Goal: Information Seeking & Learning: Learn about a topic

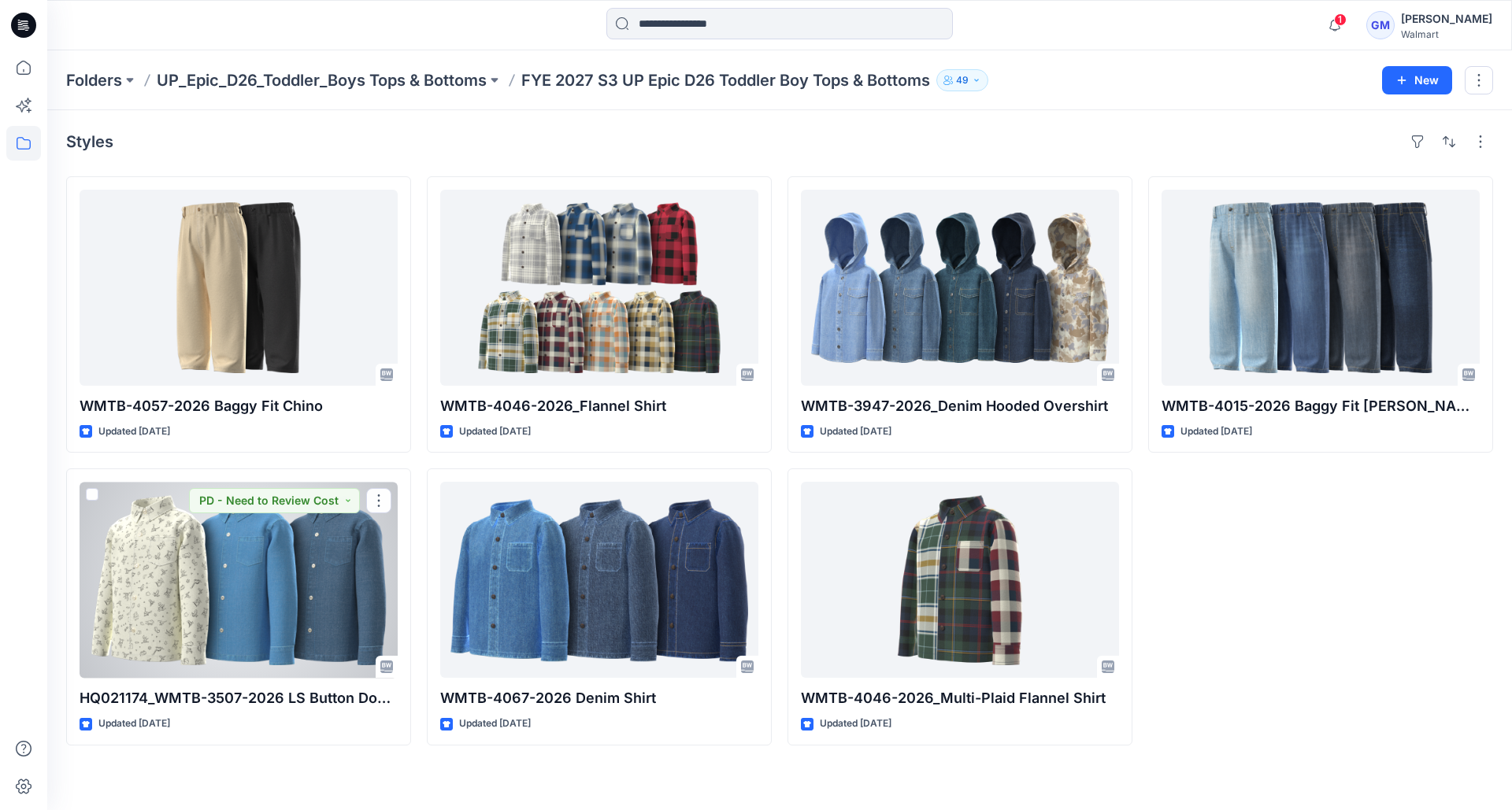
click at [224, 555] on div at bounding box center [238, 580] width 318 height 196
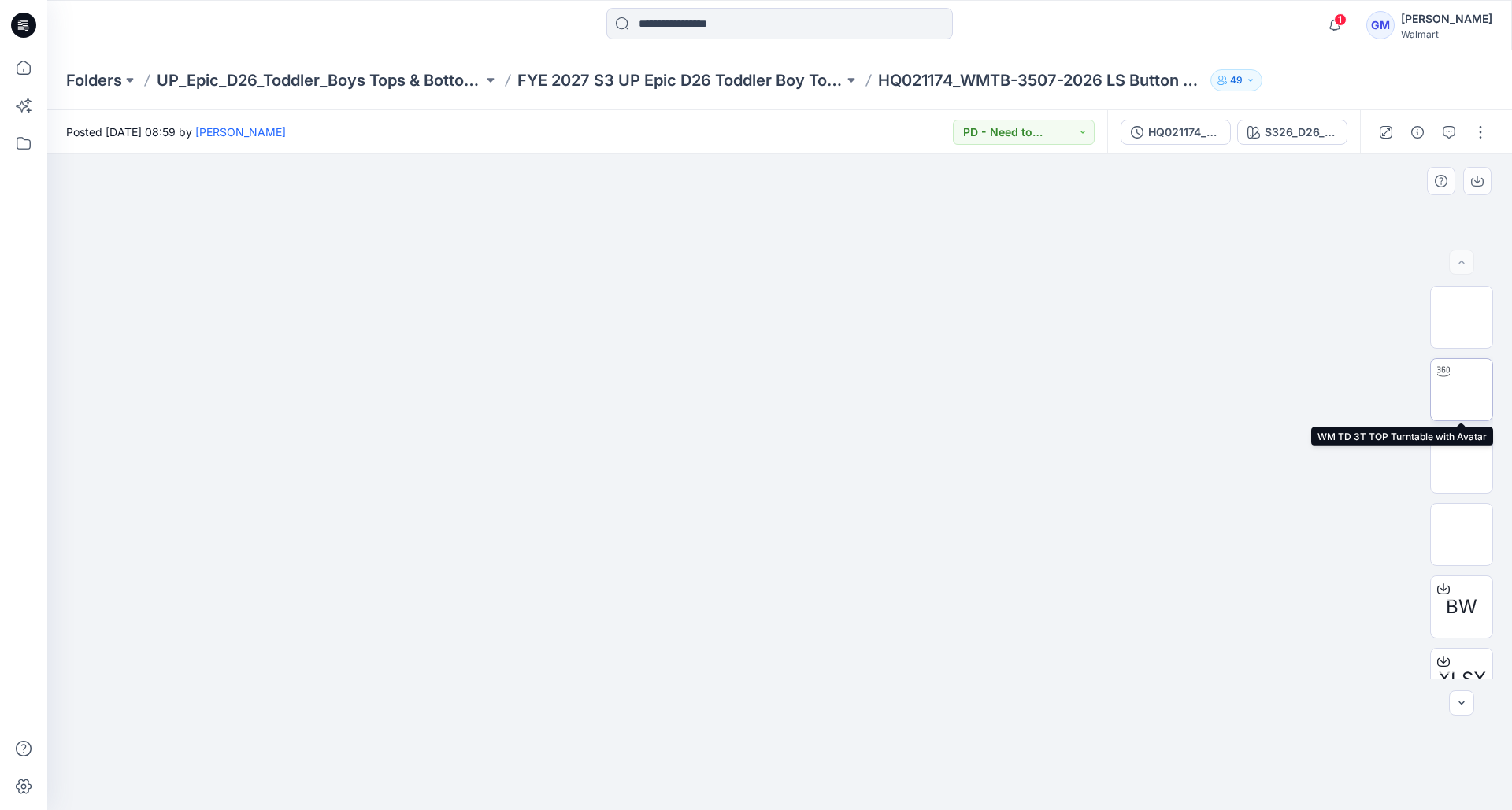
click at [1461, 390] on img at bounding box center [1461, 390] width 0 height 0
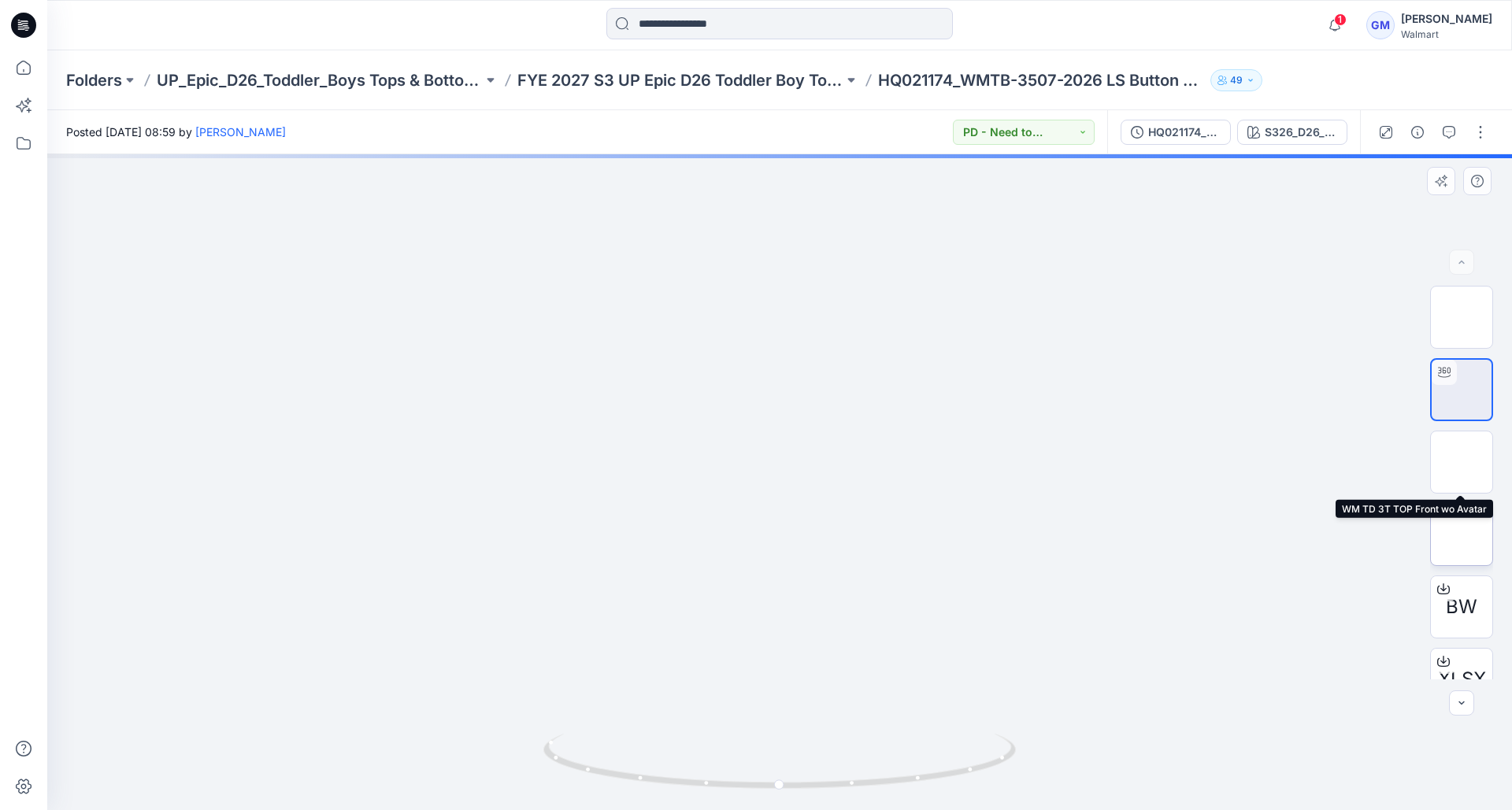
click at [1461, 535] on img at bounding box center [1461, 535] width 0 height 0
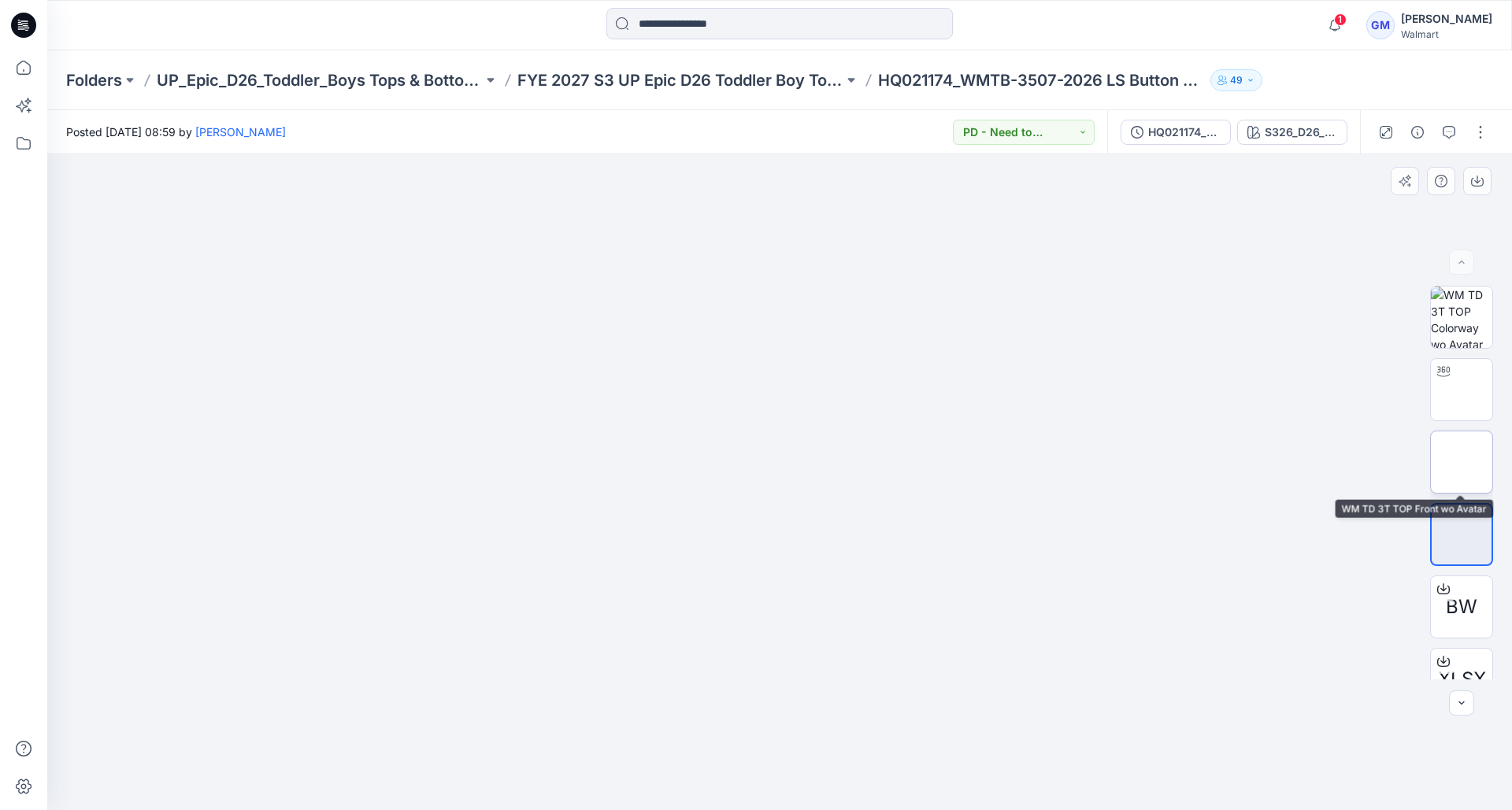
click at [1461, 462] on img at bounding box center [1461, 462] width 0 height 0
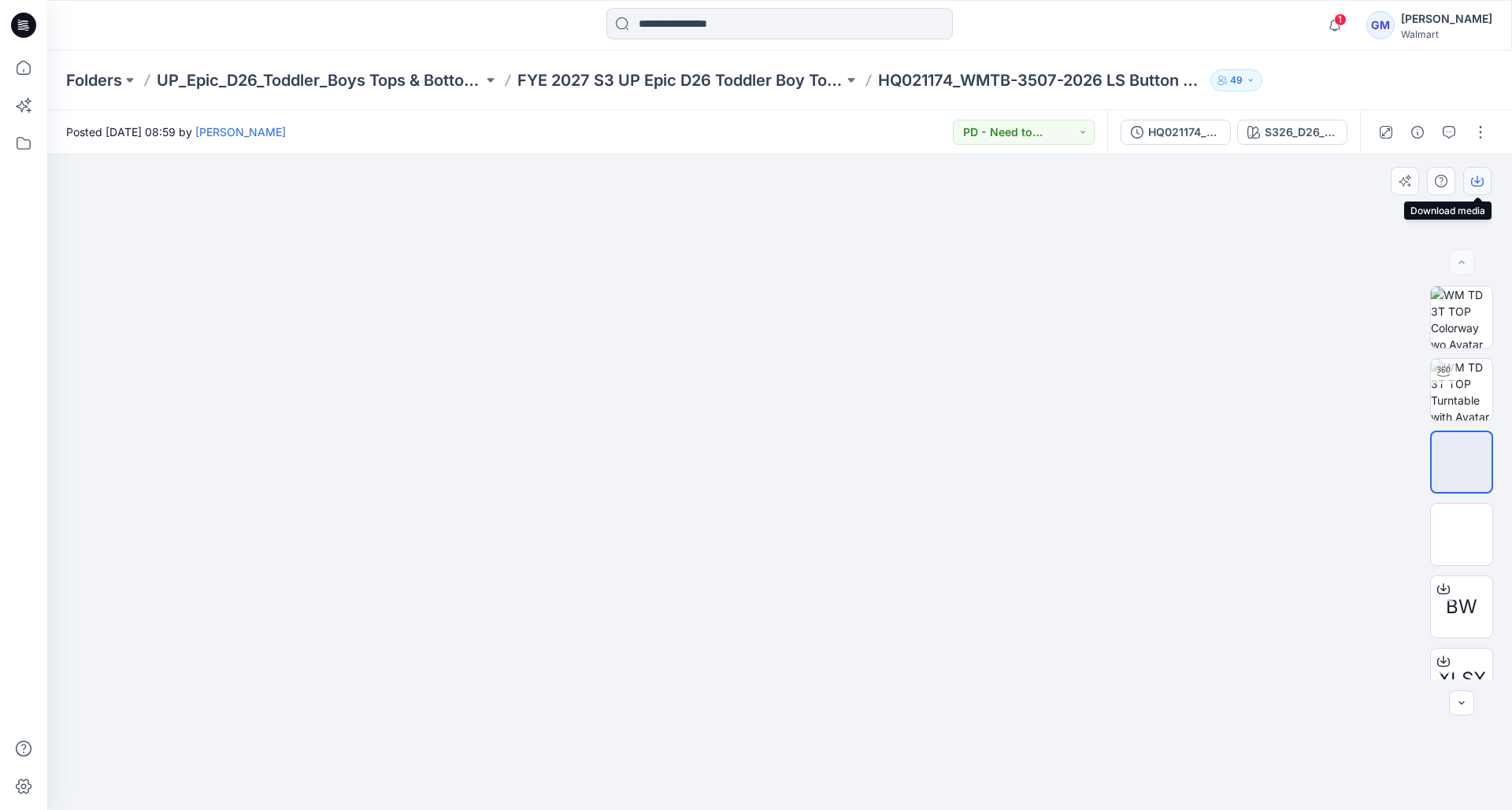
click at [1475, 179] on icon "button" at bounding box center [1477, 181] width 13 height 13
click at [1268, 132] on div "S326_D26_WN_Skate Dinos V1_CW3 _ Old Ivory Cream_Black Soot" at bounding box center [1301, 132] width 73 height 17
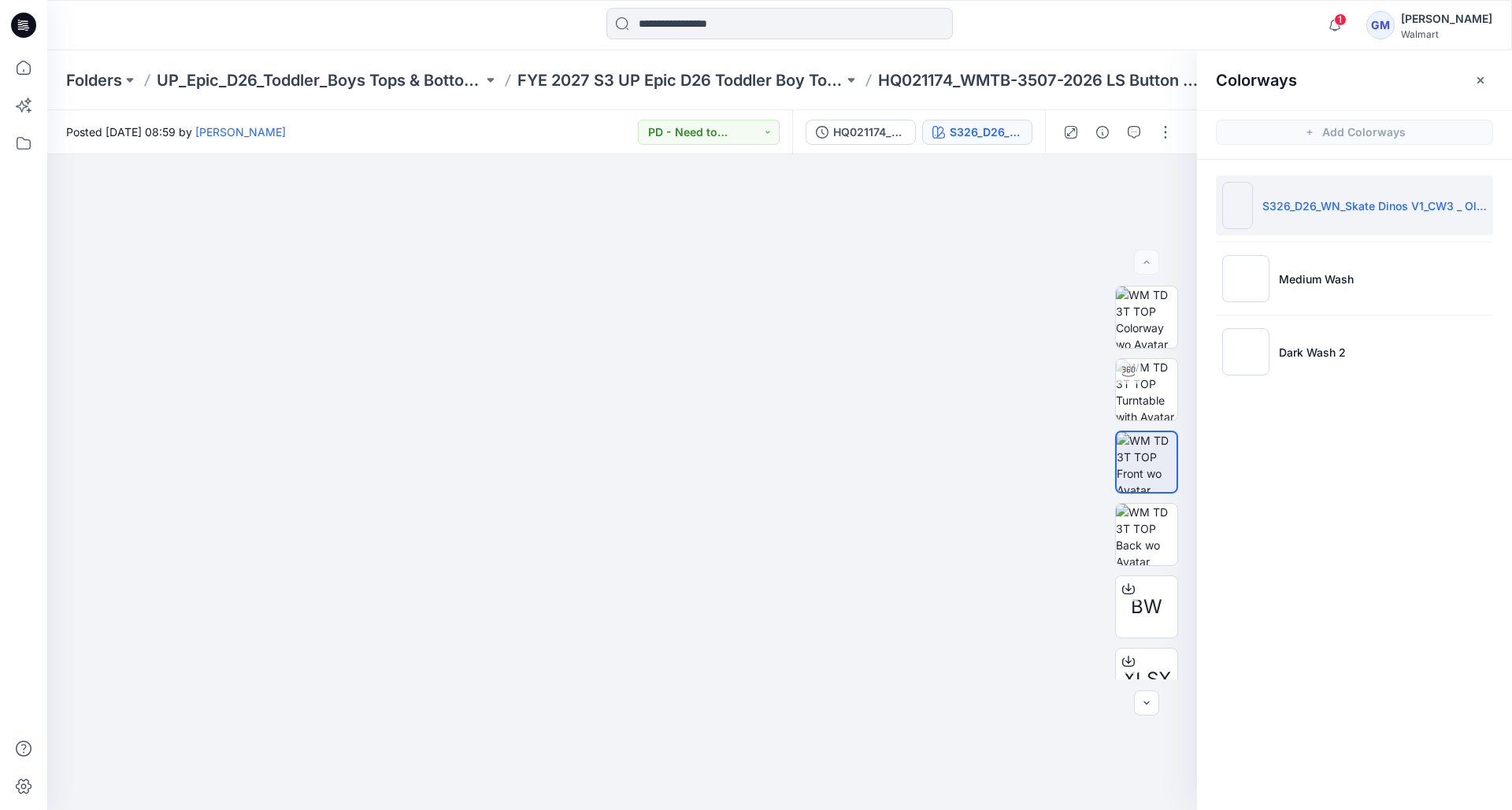
drag, startPoint x: 1265, startPoint y: 293, endPoint x: 1261, endPoint y: 310, distance: 17.5
click at [1265, 293] on img at bounding box center [1245, 279] width 47 height 47
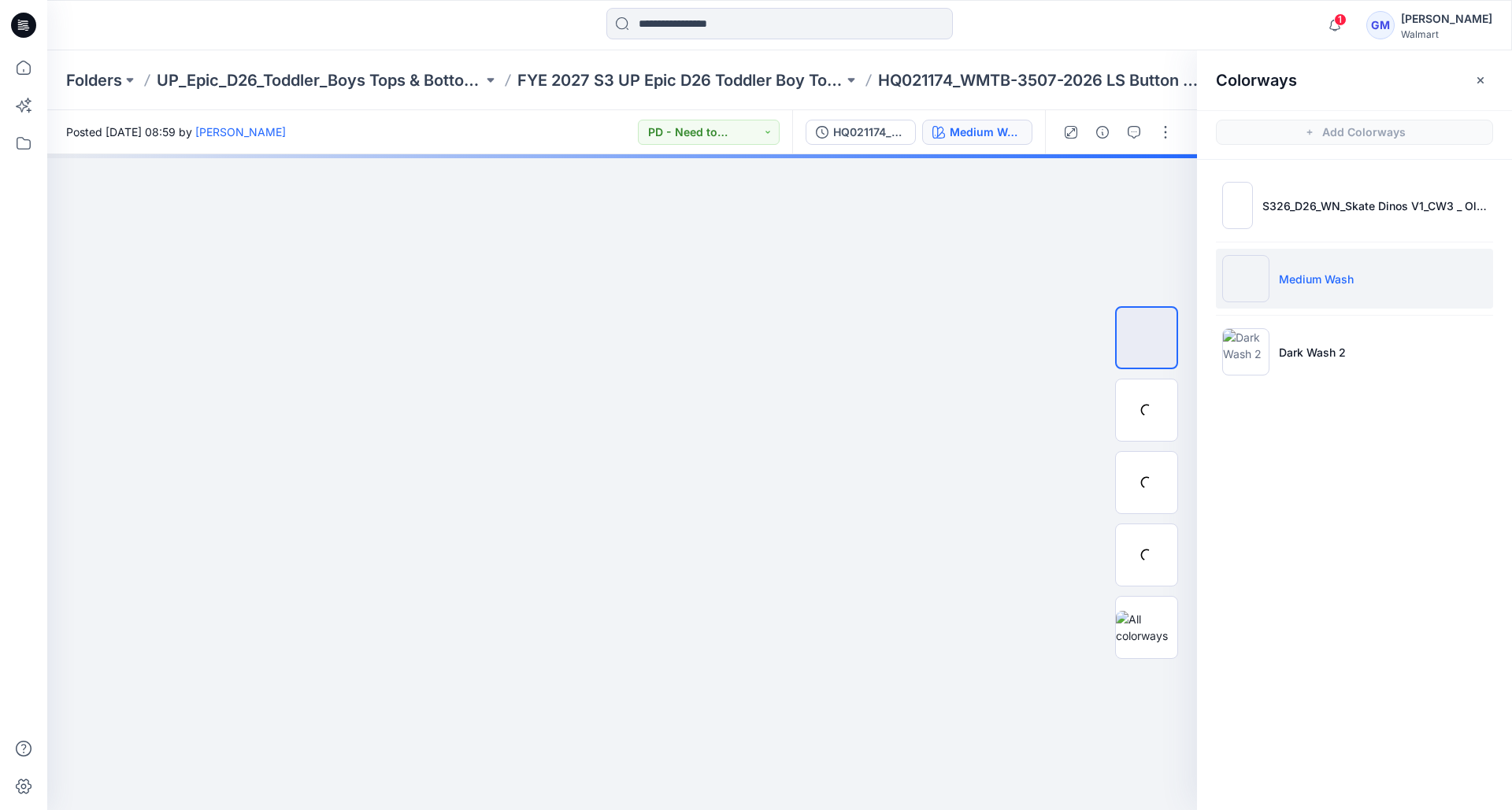
click at [1323, 284] on p "Medium Wash" at bounding box center [1315, 279] width 74 height 16
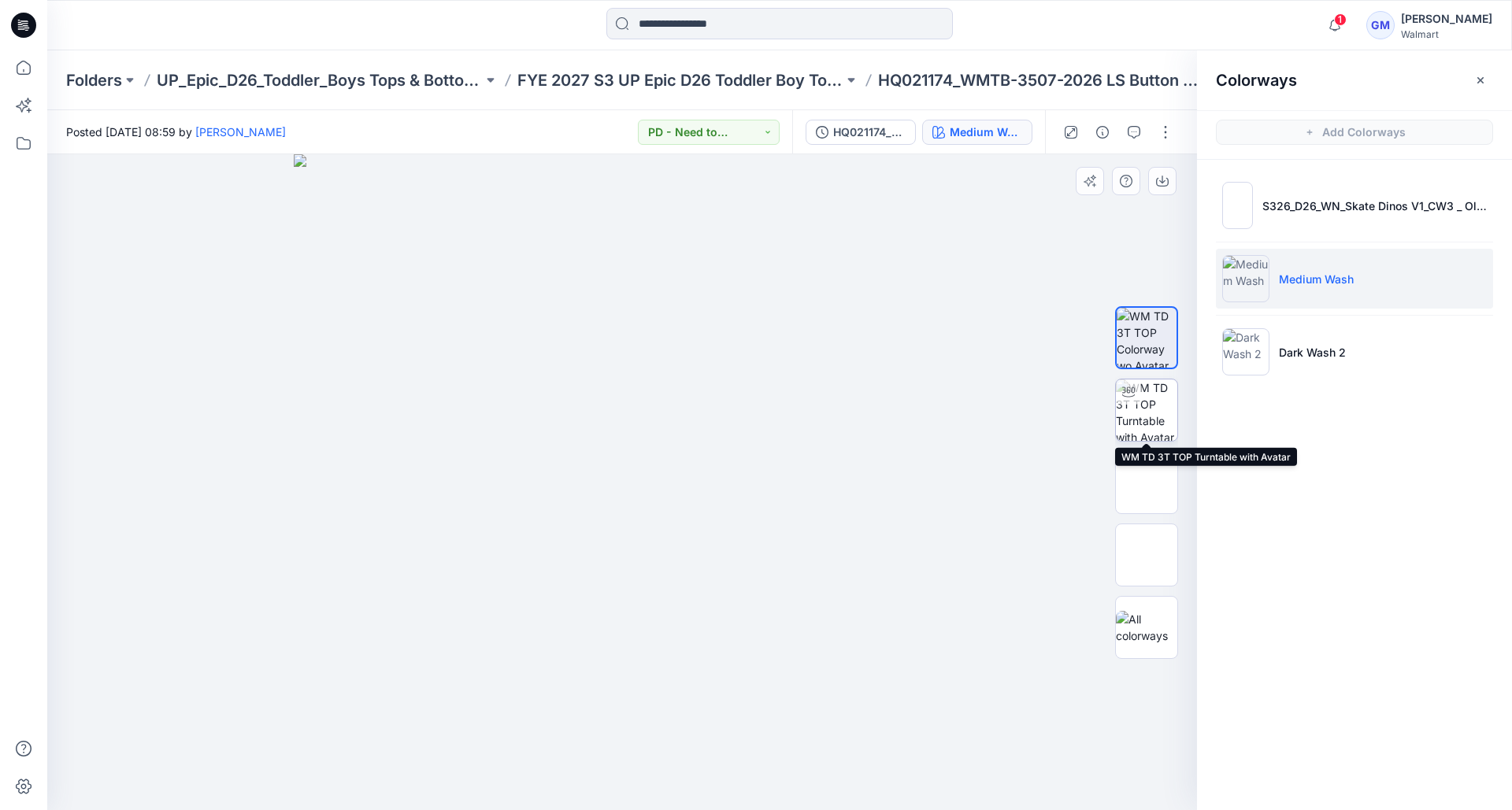
click at [1124, 416] on img at bounding box center [1146, 410] width 62 height 62
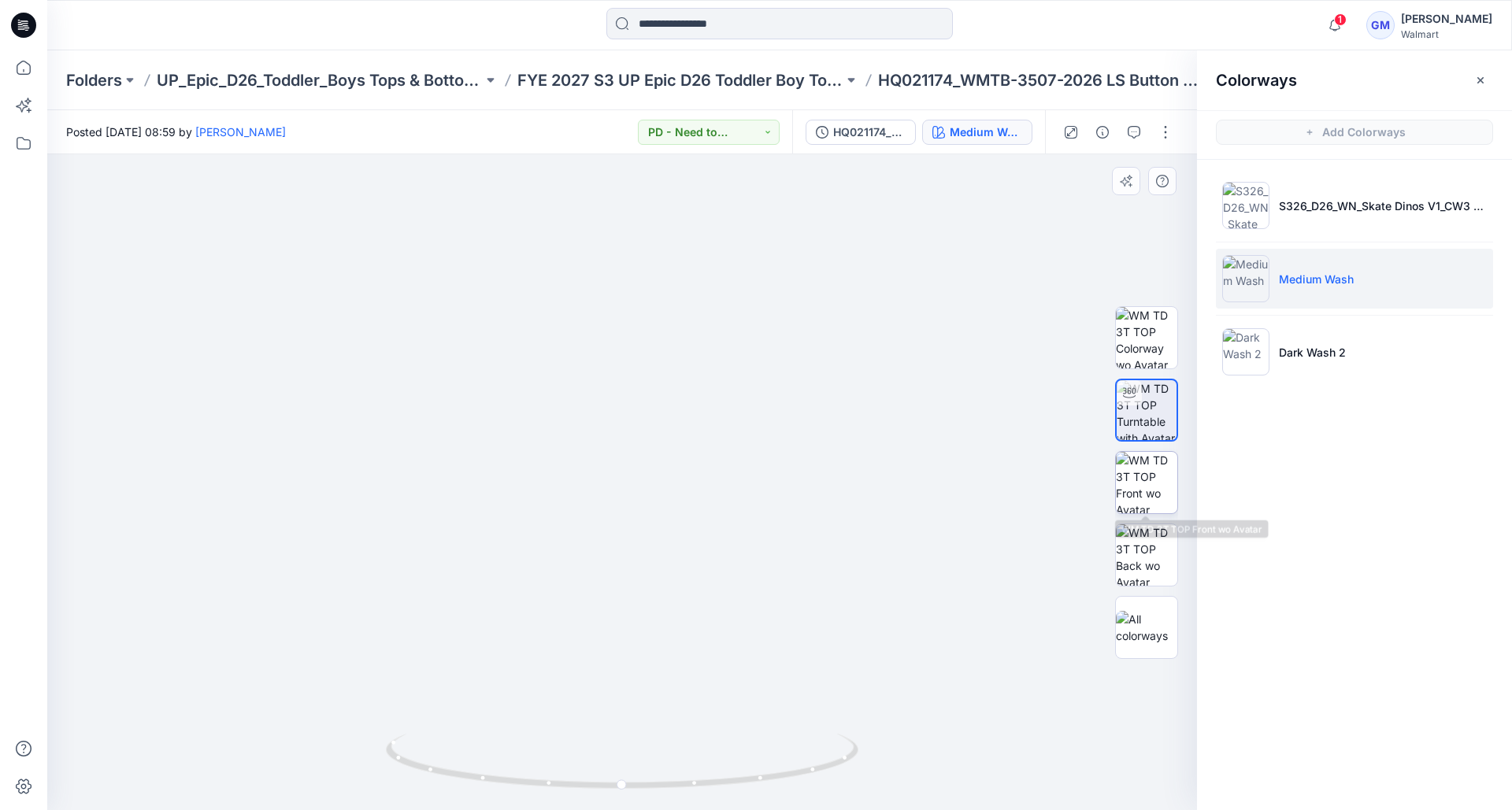
drag, startPoint x: 1146, startPoint y: 481, endPoint x: 1132, endPoint y: 485, distance: 14.6
click at [1146, 482] on img at bounding box center [1146, 483] width 62 height 62
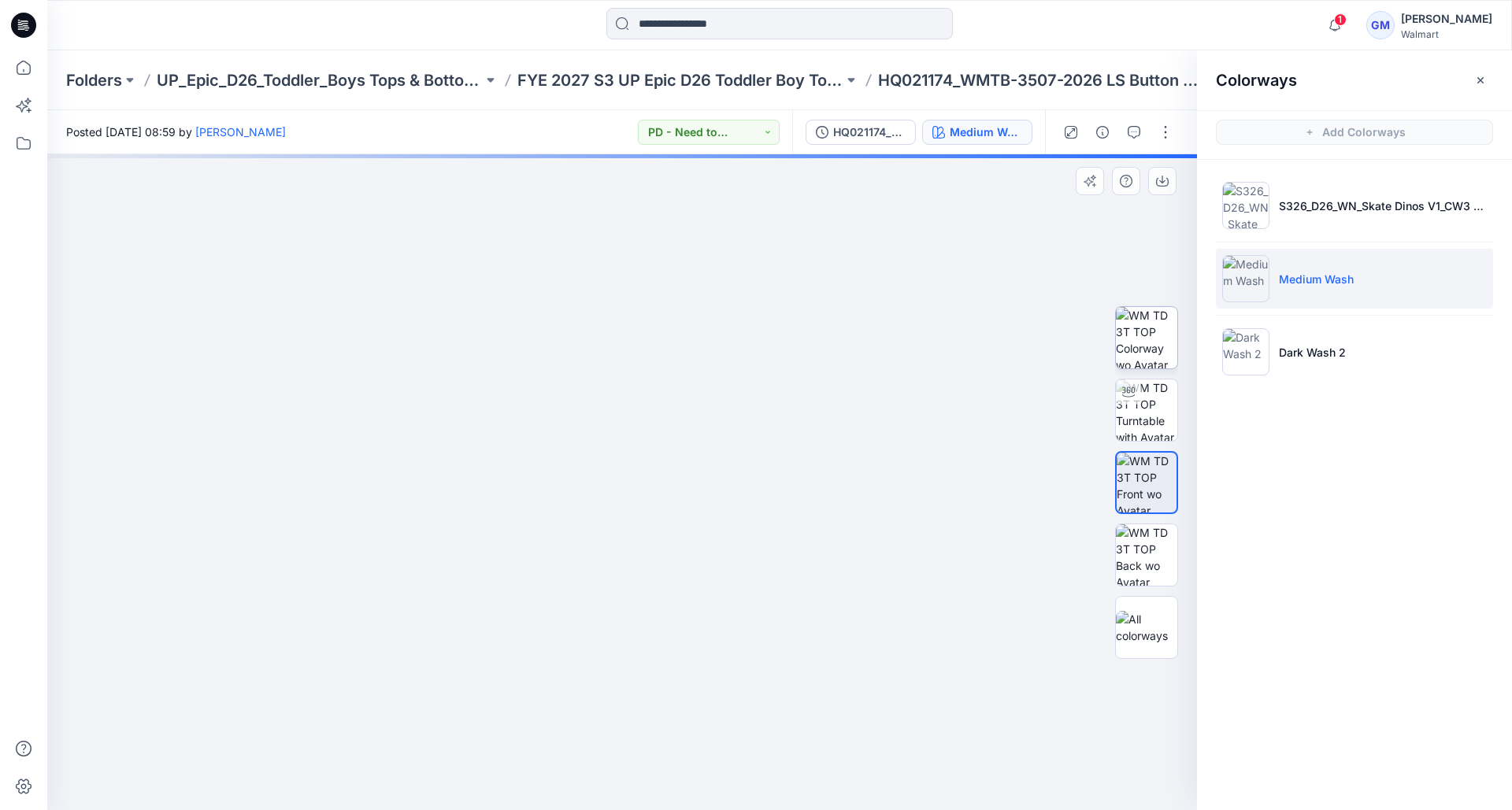
drag, startPoint x: 1137, startPoint y: 332, endPoint x: 1136, endPoint y: 322, distance: 10.0
click at [1137, 332] on img at bounding box center [1146, 338] width 62 height 62
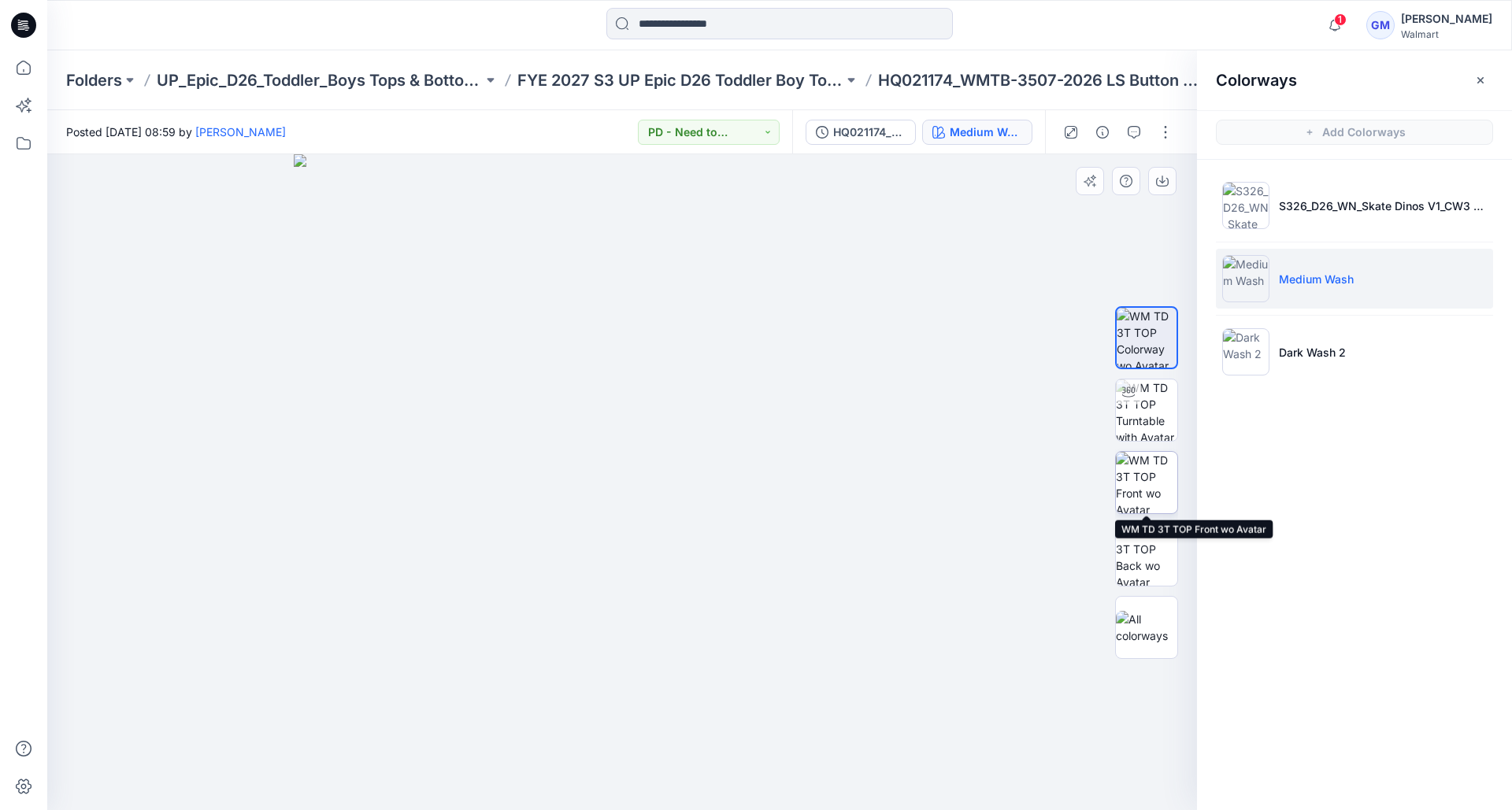
click at [1150, 470] on img at bounding box center [1146, 483] width 62 height 62
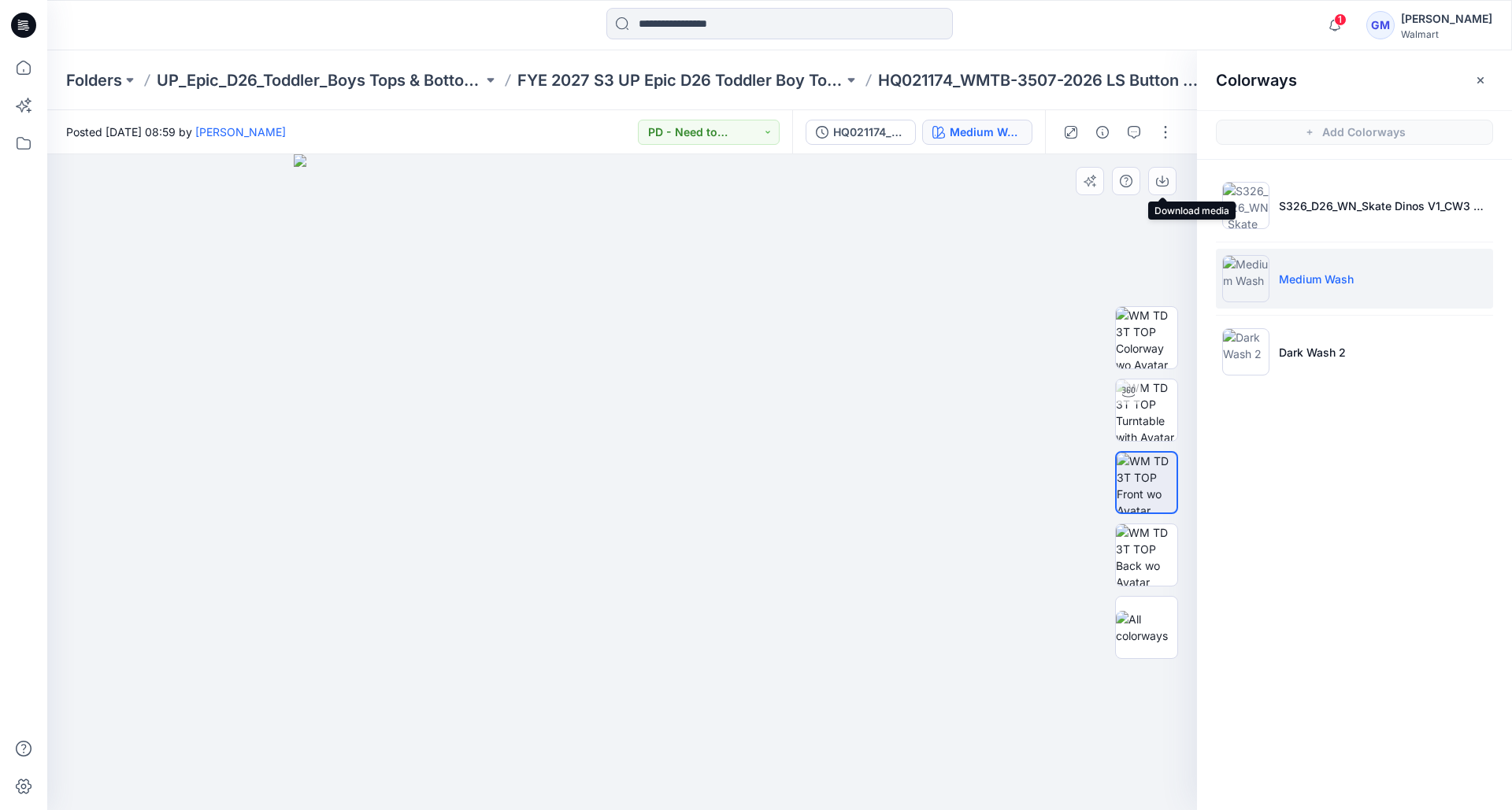
drag, startPoint x: 1164, startPoint y: 179, endPoint x: 1129, endPoint y: 218, distance: 52.4
click at [1164, 179] on icon "button" at bounding box center [1162, 181] width 13 height 13
click at [1277, 27] on div "1 Notifications Your style HQ025641_GV_ MR [PERSON_NAME] Leg [PERSON_NAME] is r…" at bounding box center [779, 25] width 1464 height 35
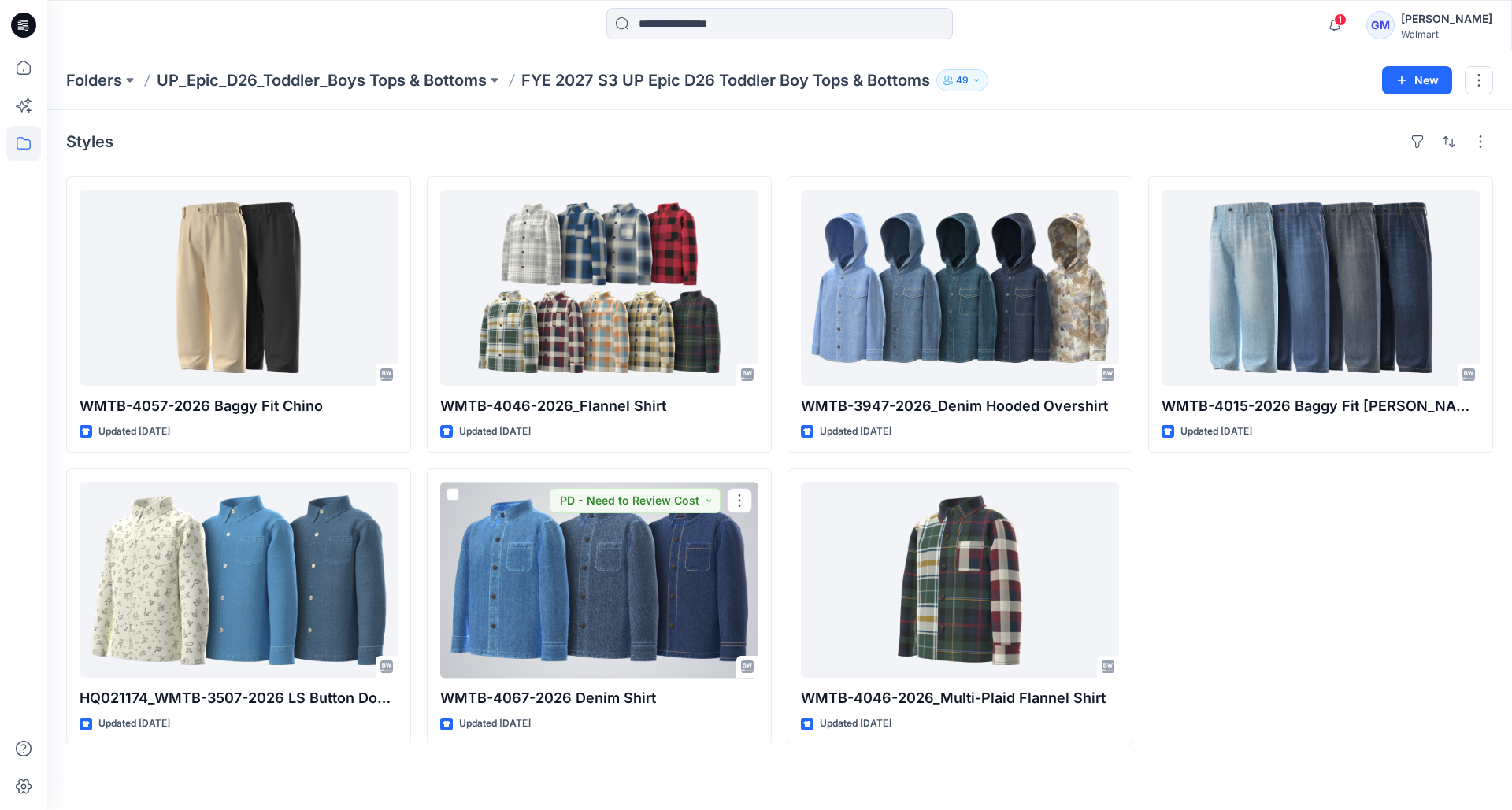
click at [594, 546] on div at bounding box center [598, 580] width 318 height 196
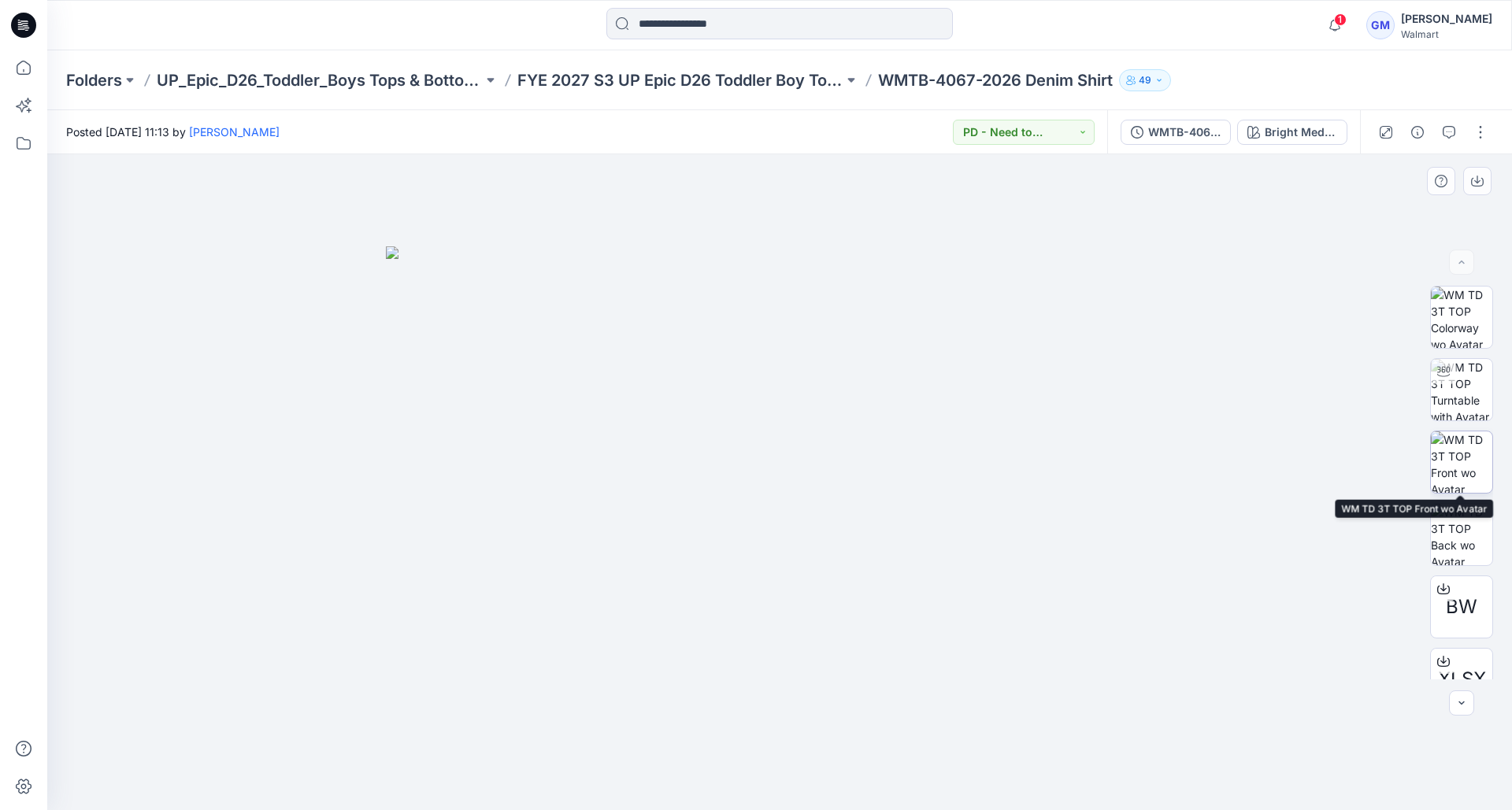
click at [1458, 449] on img at bounding box center [1461, 462] width 62 height 62
drag, startPoint x: 1480, startPoint y: 180, endPoint x: 1460, endPoint y: 186, distance: 20.9
click at [1480, 180] on icon "button" at bounding box center [1477, 181] width 13 height 13
